Goal: Task Accomplishment & Management: Use online tool/utility

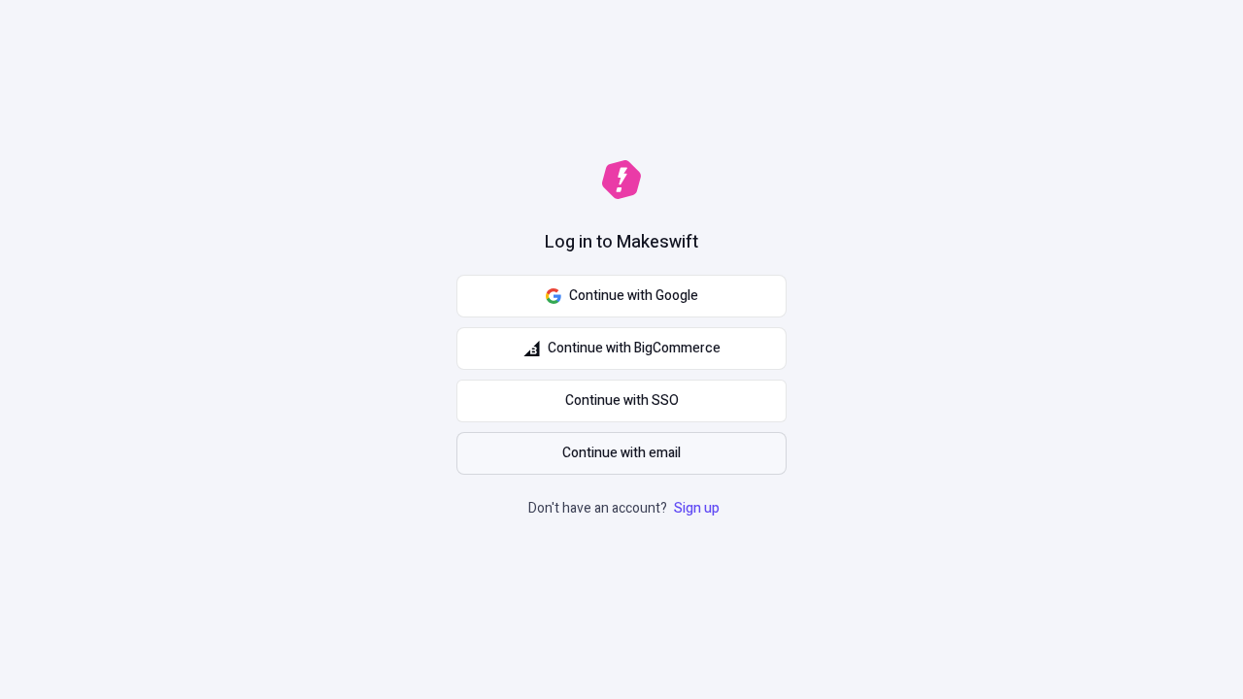
click at [622, 454] on span "Continue with email" at bounding box center [621, 453] width 119 height 21
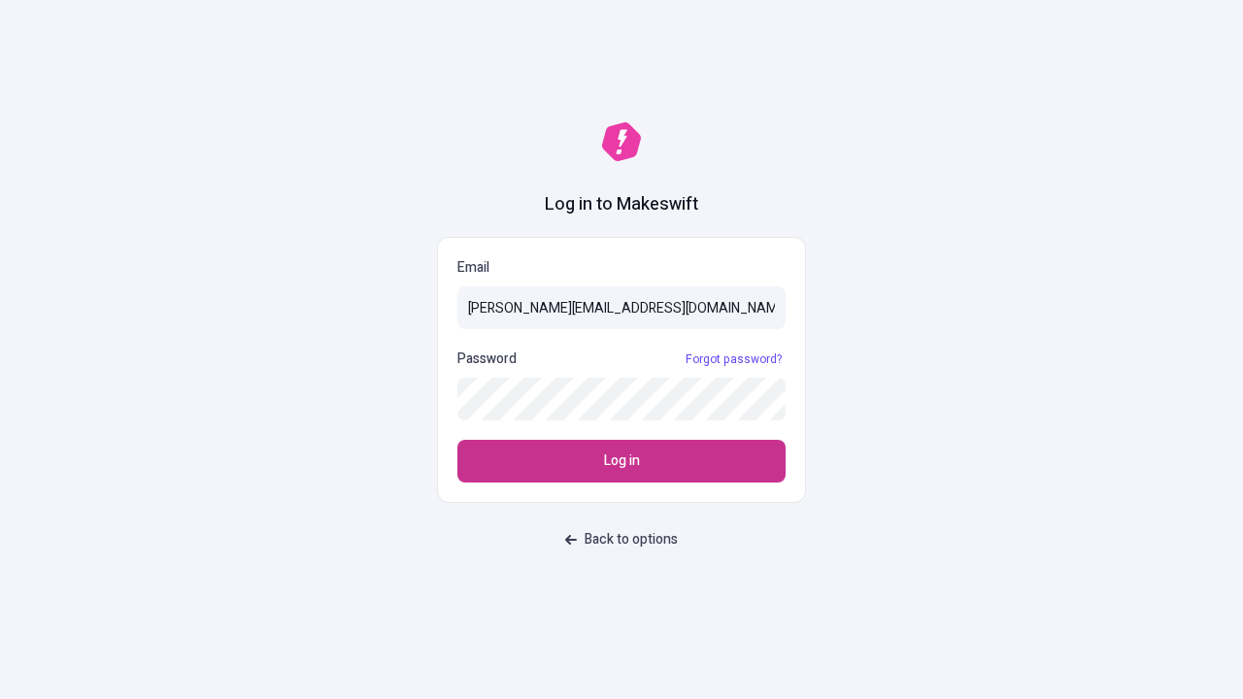
click at [622, 461] on span "Log in" at bounding box center [622, 461] width 36 height 21
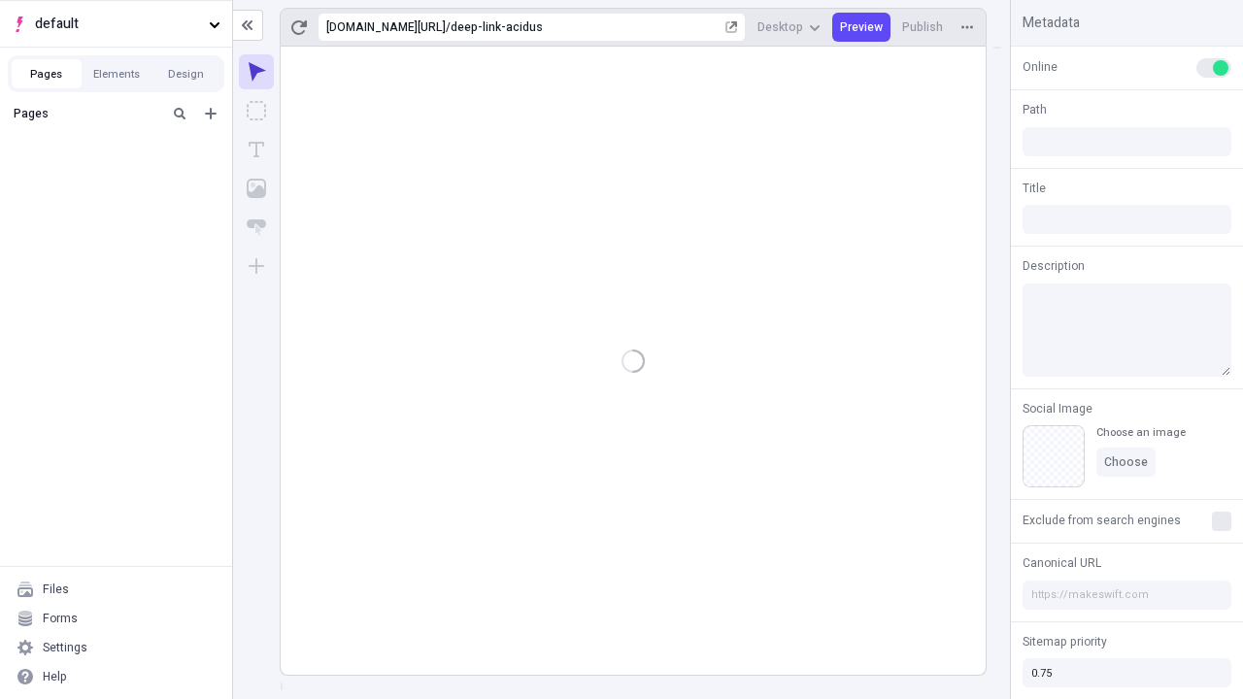
type input "/deep-link-acidus"
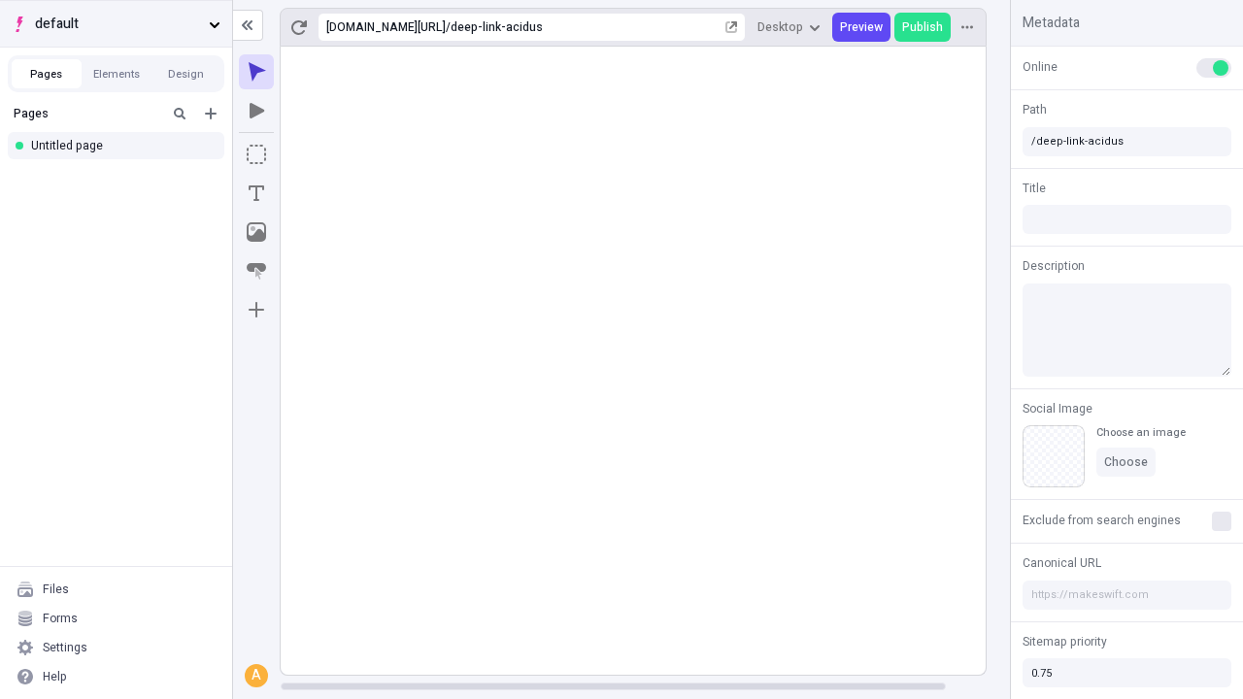
click at [116, 23] on span "default" at bounding box center [118, 24] width 166 height 21
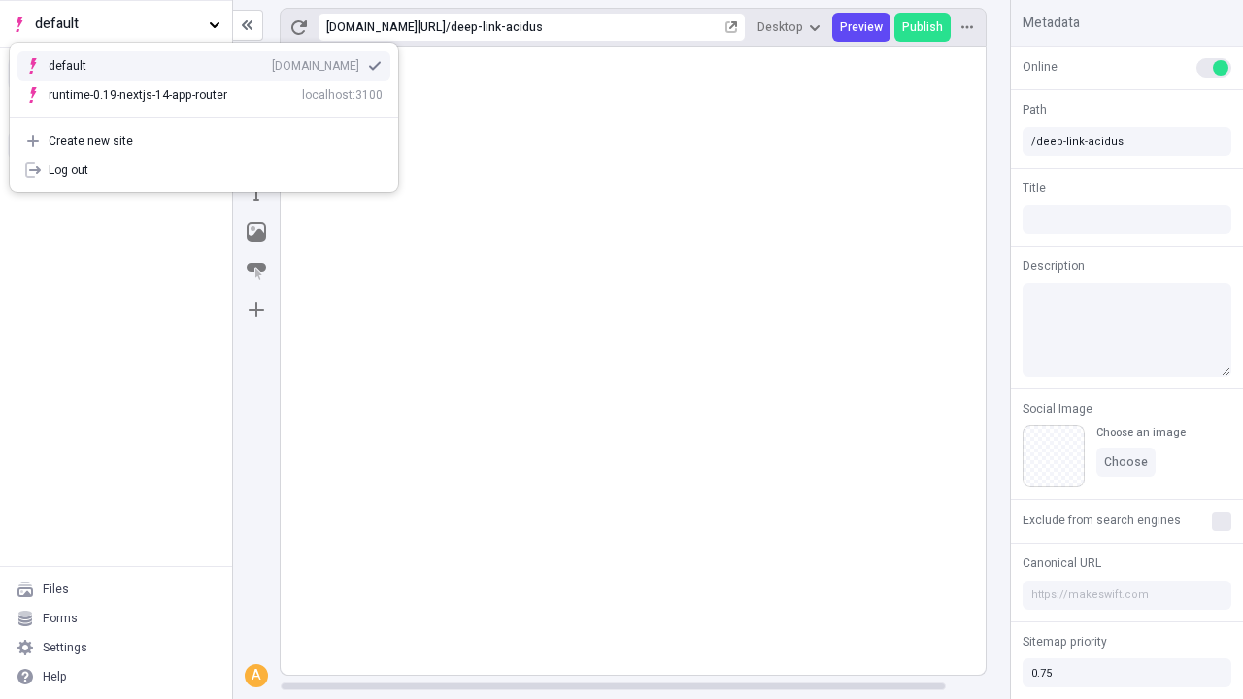
click at [272, 62] on div "qee9k4dy7d.staging.makeswift.site" at bounding box center [315, 66] width 87 height 16
click at [211, 114] on icon "Add new" at bounding box center [211, 114] width 12 height 12
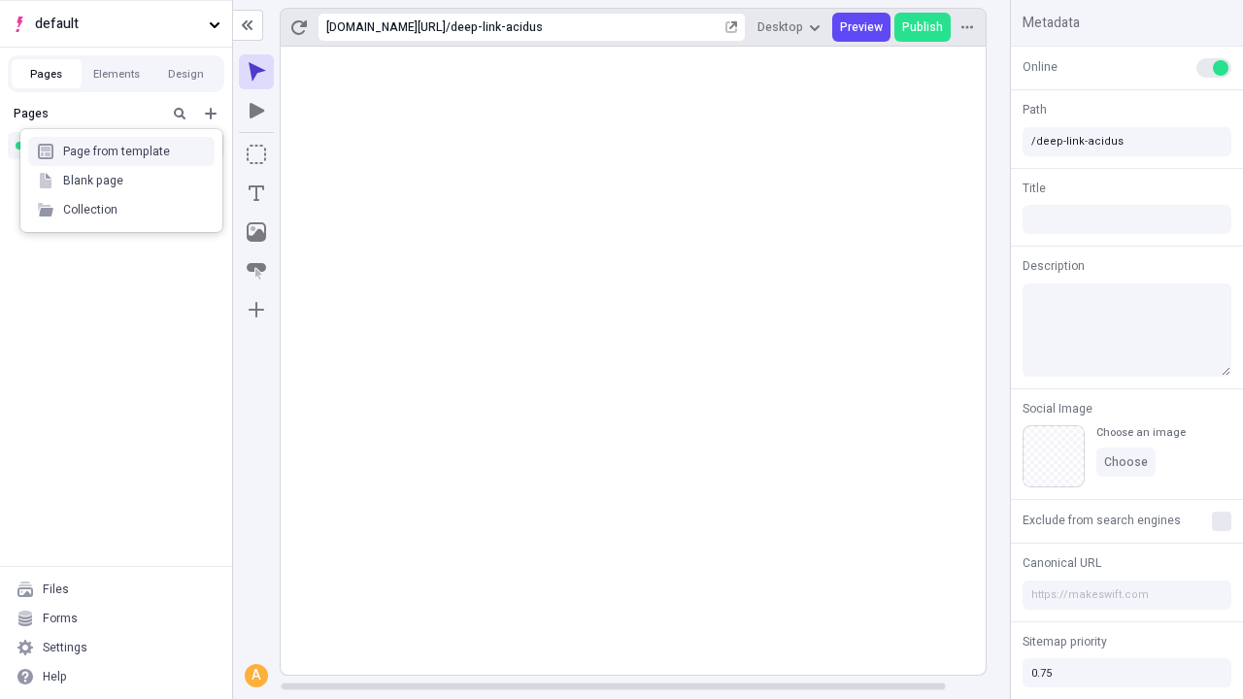
click at [121, 177] on div "Blank page" at bounding box center [121, 180] width 187 height 29
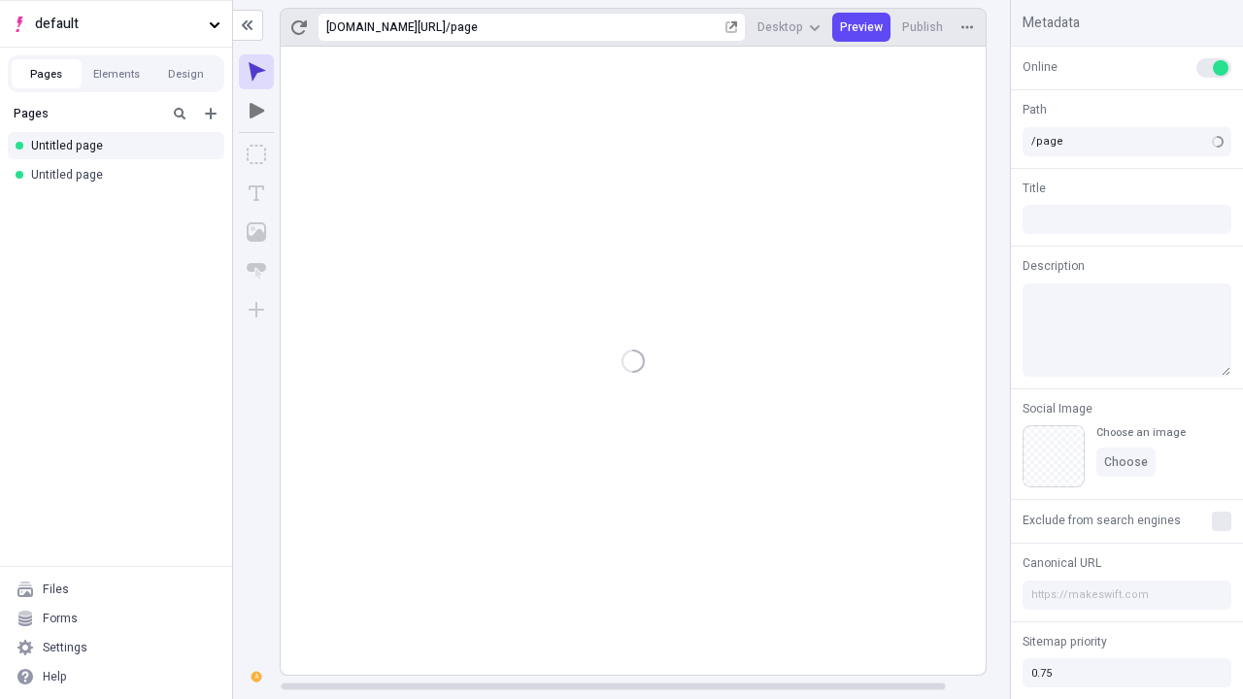
type input "/deep-link-adamo"
